Goal: Find specific page/section: Find specific page/section

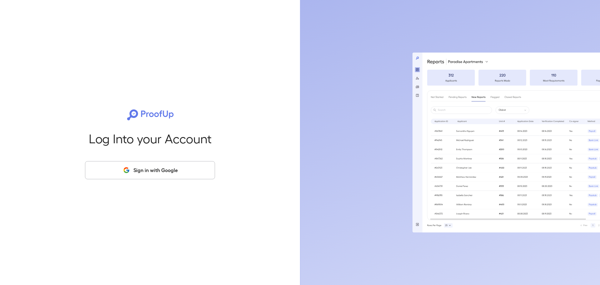
click at [194, 173] on button "Sign in with Google" at bounding box center [150, 170] width 130 height 18
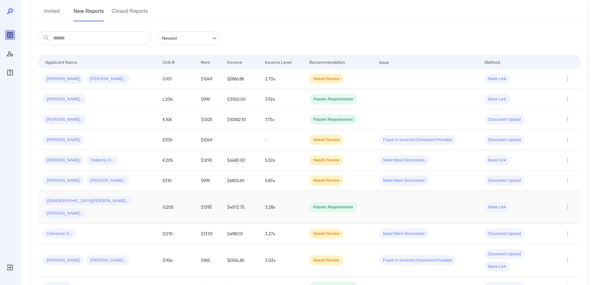
scroll to position [94, 0]
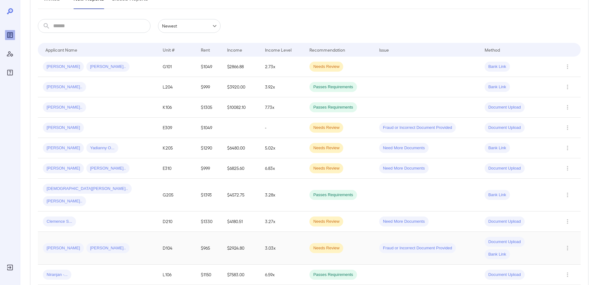
click at [88, 245] on span "[PERSON_NAME].." at bounding box center [107, 248] width 43 height 6
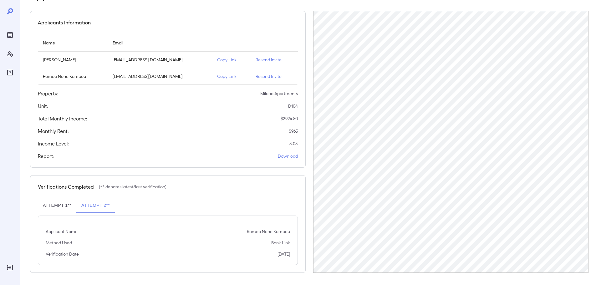
scroll to position [46, 0]
